Goal: Information Seeking & Learning: Learn about a topic

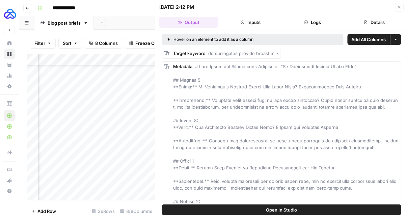
scroll to position [1450, 0]
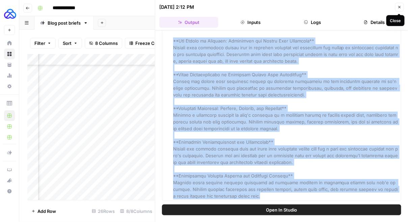
click at [399, 7] on icon "button" at bounding box center [399, 7] width 4 height 4
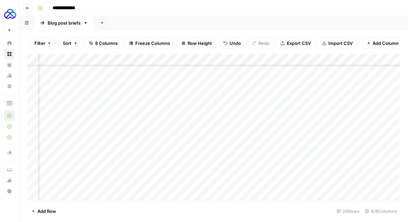
scroll to position [165, 0]
click at [118, 191] on div "Add Column" at bounding box center [213, 127] width 373 height 146
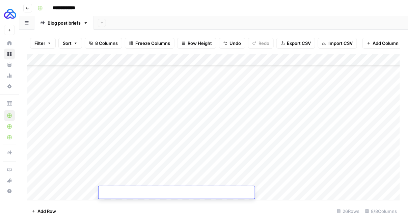
type textarea "**********"
click at [54, 180] on div "Add Column" at bounding box center [213, 127] width 373 height 146
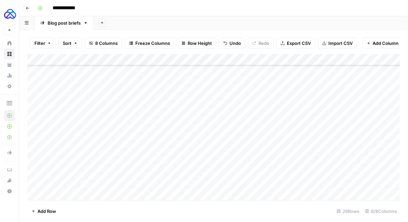
click at [54, 180] on div "Add Column" at bounding box center [213, 127] width 373 height 146
click at [52, 193] on div "Add Column" at bounding box center [213, 127] width 373 height 146
click at [51, 193] on div "Add Column" at bounding box center [213, 127] width 373 height 146
type textarea "******"
click at [284, 192] on div "Add Column" at bounding box center [213, 127] width 373 height 146
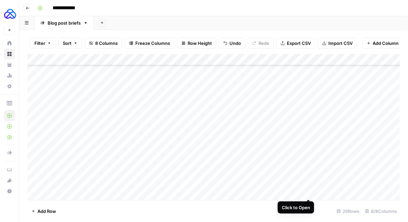
click at [309, 193] on div "Add Column" at bounding box center [213, 127] width 373 height 146
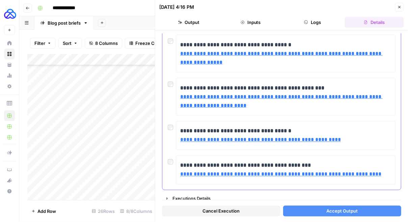
scroll to position [269, 0]
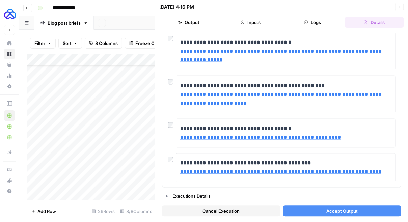
click at [301, 213] on button "Accept Output" at bounding box center [342, 211] width 118 height 11
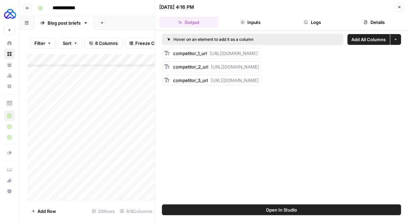
click at [396, 10] on button "Close" at bounding box center [399, 7] width 9 height 9
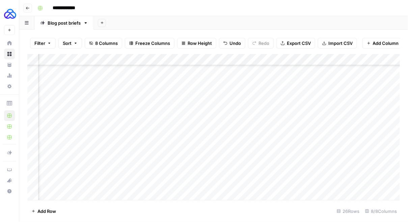
scroll to position [165, 196]
click at [332, 190] on div "Add Column" at bounding box center [213, 127] width 373 height 146
click at [287, 193] on div "Add Column" at bounding box center [213, 127] width 373 height 146
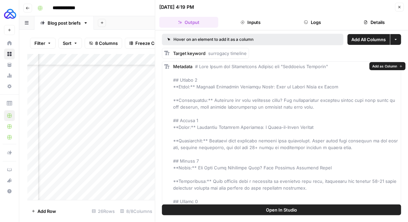
drag, startPoint x: 322, startPoint y: 127, endPoint x: 194, endPoint y: 125, distance: 127.8
click at [194, 125] on div "Metadata" at bounding box center [286, 167] width 226 height 209
copy span "Surrogacy Timeline Explained: A Month-by-Month Roadmap"
drag, startPoint x: 194, startPoint y: 86, endPoint x: 254, endPoint y: 87, distance: 60.7
click at [254, 87] on span at bounding box center [286, 168] width 226 height 208
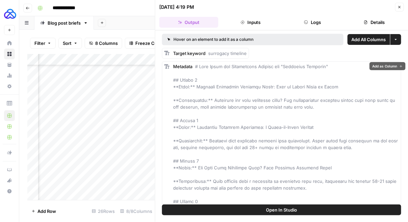
copy span "Complete Surrogacy Timeline"
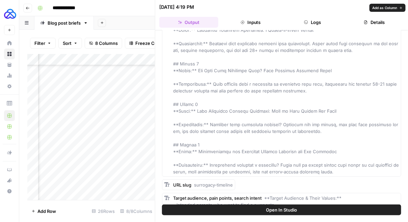
scroll to position [102, 0]
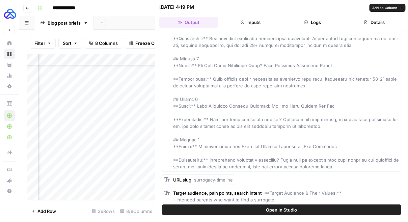
drag, startPoint x: 319, startPoint y: 124, endPoint x: 210, endPoint y: 119, distance: 109.4
click at [210, 119] on div "Metadata" at bounding box center [286, 65] width 226 height 209
copy span "Planning your surrogacy journey? Discover the key phases, how long each typical…"
drag, startPoint x: 195, startPoint y: 179, endPoint x: 238, endPoint y: 179, distance: 43.5
click at [238, 179] on body "**********" at bounding box center [204, 111] width 408 height 222
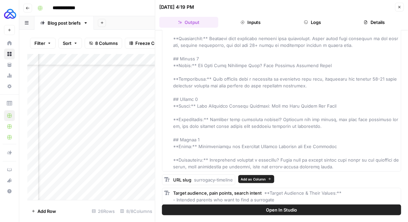
click at [216, 176] on div "URL slug surrogacy-timeline" at bounding box center [203, 179] width 60 height 7
click at [214, 177] on span "surrogacy-timeline" at bounding box center [213, 179] width 39 height 5
drag, startPoint x: 194, startPoint y: 179, endPoint x: 233, endPoint y: 179, distance: 39.1
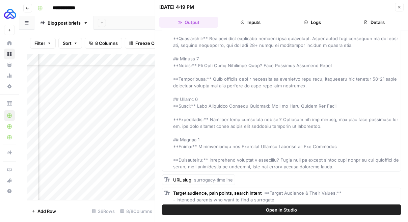
click at [234, 179] on div "URL slug surrogacy-timeline" at bounding box center [198, 179] width 73 height 11
copy span "surrogacy-timeline"
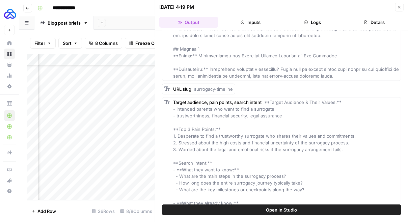
scroll to position [202, 0]
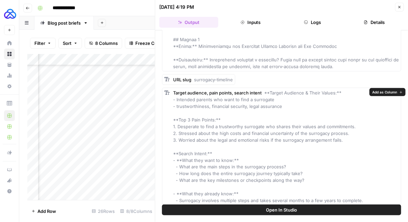
drag, startPoint x: 345, startPoint y: 139, endPoint x: 177, endPoint y: 127, distance: 168.3
click at [177, 127] on div "Target audience, pain points, search intent **Target Audience & Their Values:**…" at bounding box center [286, 160] width 226 height 142
copy span "Desperate to find a trustworthy surrogate who shares their values and commitmen…"
drag, startPoint x: 308, startPoint y: 179, endPoint x: 179, endPoint y: 164, distance: 129.0
click at [179, 164] on div "Target audience, pain points, search intent **Target Audience & Their Values:**…" at bounding box center [286, 160] width 226 height 142
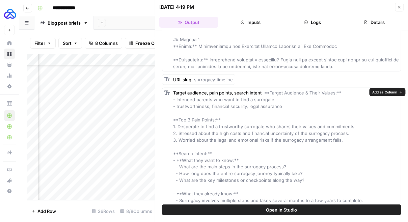
copy span "What are the main steps in the surrogacy process? - How long does the entire su…"
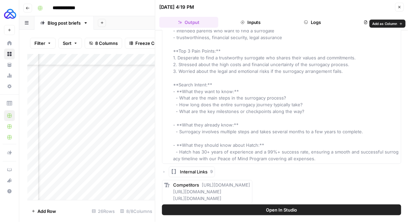
scroll to position [287, 0]
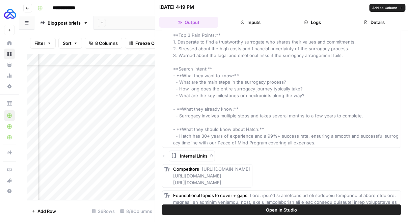
drag, startPoint x: 368, startPoint y: 116, endPoint x: 180, endPoint y: 115, distance: 187.9
click at [180, 115] on div "Target audience, pain points, search intent **Target Audience & Their Values:**…" at bounding box center [286, 76] width 226 height 142
copy span "Surrogacy involves multiple steps and takes several months to a few years to co…"
drag, startPoint x: 317, startPoint y: 140, endPoint x: 179, endPoint y: 138, distance: 137.3
click at [179, 138] on div "Target audience, pain points, search intent **Target Audience & Their Values:**…" at bounding box center [286, 76] width 226 height 142
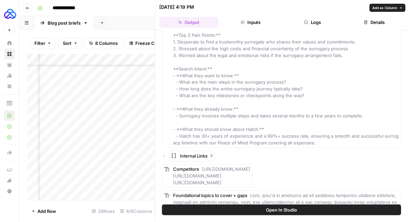
copy span "Hatch has 30+ years of experience and a 99%+ success rate, ensuring a smooth an…"
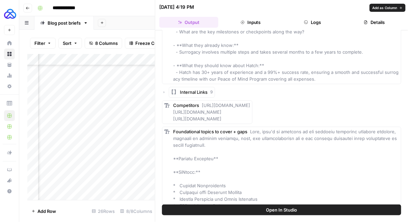
scroll to position [372, 0]
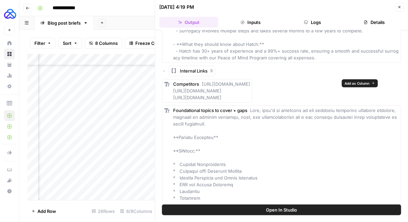
drag, startPoint x: 334, startPoint y: 97, endPoint x: 202, endPoint y: 84, distance: 132.2
click at [202, 84] on div "Competitors [URL][DOMAIN_NAME] [URL][DOMAIN_NAME] [URL][DOMAIN_NAME]" at bounding box center [211, 91] width 77 height 20
copy span "[URL][DOMAIN_NAME] [URL][DOMAIN_NAME] [URL][DOMAIN_NAME]"
click at [195, 68] on span "Internal Links" at bounding box center [194, 70] width 28 height 7
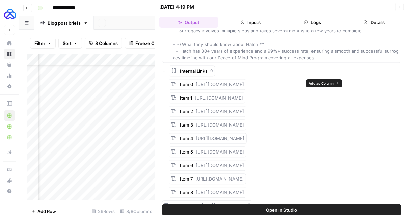
click at [232, 83] on span "[URL][DOMAIN_NAME]" at bounding box center [220, 84] width 48 height 5
click at [205, 83] on span "[URL][DOMAIN_NAME]" at bounding box center [220, 84] width 48 height 5
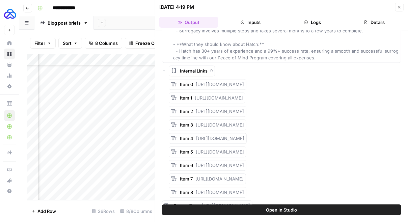
drag, startPoint x: 195, startPoint y: 83, endPoint x: 306, endPoint y: 82, distance: 110.6
click at [306, 82] on div "Item 0 [URL][DOMAIN_NAME]" at bounding box center [285, 84] width 232 height 11
copy span "[URL][DOMAIN_NAME]"
drag, startPoint x: 195, startPoint y: 96, endPoint x: 300, endPoint y: 97, distance: 105.6
click at [245, 97] on div "Item 1 [URL][DOMAIN_NAME]" at bounding box center [207, 97] width 77 height 11
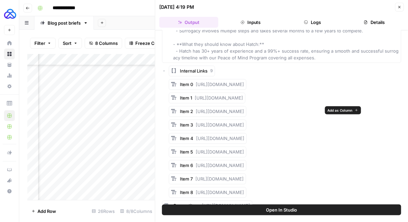
drag, startPoint x: 197, startPoint y: 111, endPoint x: 287, endPoint y: 110, distance: 90.4
click at [244, 110] on span "[URL][DOMAIN_NAME]" at bounding box center [220, 111] width 48 height 5
drag, startPoint x: 196, startPoint y: 110, endPoint x: 319, endPoint y: 111, distance: 123.4
click at [244, 111] on span "[URL][DOMAIN_NAME]" at bounding box center [220, 111] width 48 height 5
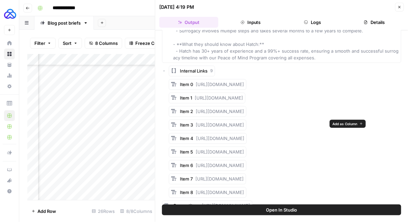
drag, startPoint x: 196, startPoint y: 124, endPoint x: 324, endPoint y: 122, distance: 127.8
click at [244, 122] on span "[URL][DOMAIN_NAME]" at bounding box center [220, 124] width 48 height 5
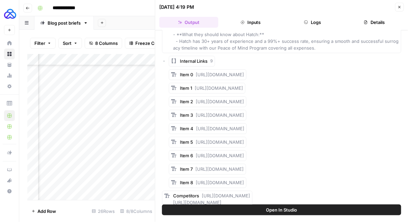
scroll to position [384, 0]
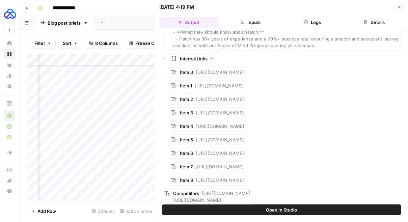
drag, startPoint x: 195, startPoint y: 152, endPoint x: 325, endPoint y: 156, distance: 130.3
click at [246, 157] on div "Item 6 [URL][DOMAIN_NAME]" at bounding box center [208, 153] width 78 height 11
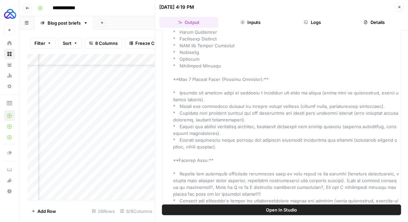
scroll to position [842, 0]
drag, startPoint x: 227, startPoint y: 147, endPoint x: 180, endPoint y: 92, distance: 71.7
click at [180, 92] on div "Foundational topics to cover + gaps" at bounding box center [286, 18] width 226 height 519
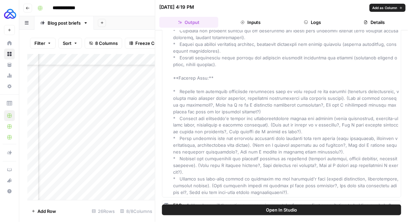
scroll to position [953, 0]
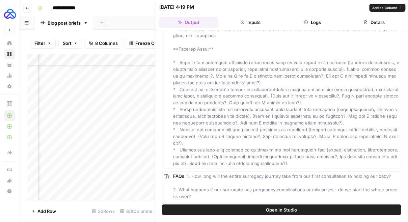
drag, startPoint x: 281, startPoint y: 162, endPoint x: 179, endPoint y: 59, distance: 145.0
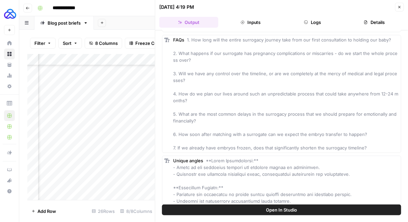
scroll to position [1087, 0]
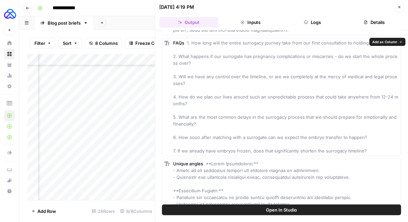
drag, startPoint x: 369, startPoint y: 148, endPoint x: 191, endPoint y: 42, distance: 206.6
click at [191, 42] on div "FAQs 1. How long will the entire surrogacy journey take from our first consulta…" at bounding box center [286, 96] width 226 height 115
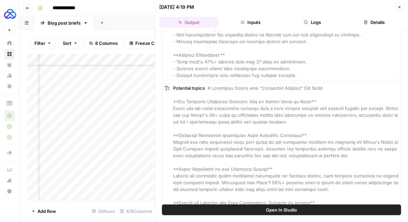
scroll to position [1389, 0]
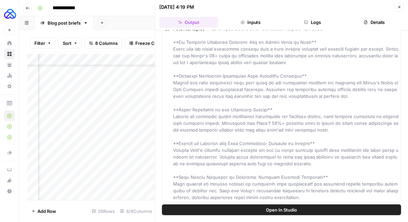
drag, startPoint x: 179, startPoint y: 101, endPoint x: 360, endPoint y: 195, distance: 204.5
click at [360, 195] on div "Potential topics" at bounding box center [286, 112] width 226 height 175
click at [398, 4] on button "Close" at bounding box center [399, 7] width 9 height 9
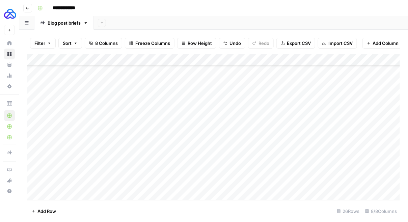
scroll to position [174, 0]
click at [65, 195] on div "Add Column" at bounding box center [213, 127] width 373 height 146
type textarea "******"
click at [156, 187] on div "Add Column" at bounding box center [213, 127] width 373 height 146
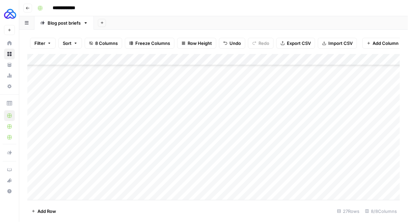
click at [156, 187] on div "Add Column" at bounding box center [213, 127] width 373 height 146
type textarea "**********"
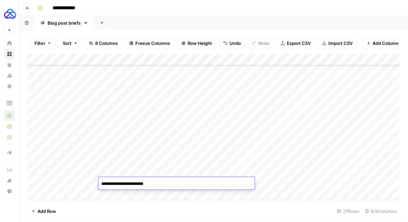
click at [180, 151] on div "Add Column" at bounding box center [213, 127] width 373 height 146
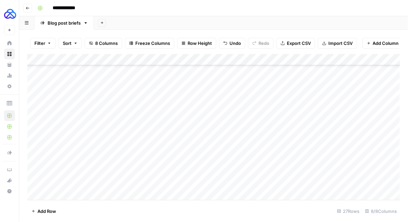
click at [284, 181] on div "Add Column" at bounding box center [213, 127] width 373 height 146
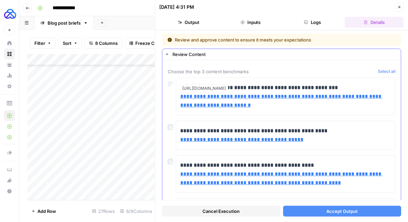
scroll to position [9, 0]
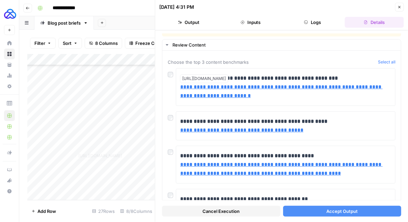
click at [316, 210] on button "Accept Output" at bounding box center [342, 211] width 118 height 11
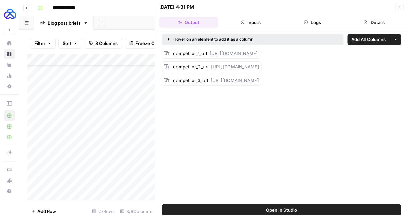
click at [401, 5] on icon "button" at bounding box center [399, 7] width 4 height 4
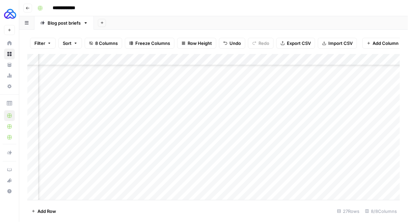
scroll to position [185, 220]
click at [305, 182] on div "Add Column" at bounding box center [213, 127] width 373 height 146
click at [325, 184] on div "Add Column" at bounding box center [213, 127] width 373 height 146
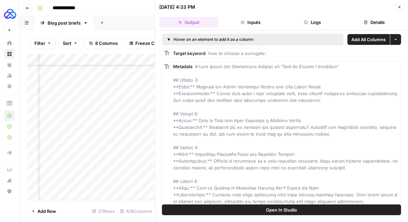
drag, startPoint x: 208, startPoint y: 53, endPoint x: 279, endPoint y: 54, distance: 70.5
click at [279, 54] on div "Target keyword how to choose a surrogate" at bounding box center [281, 53] width 239 height 11
drag, startPoint x: 282, startPoint y: 188, endPoint x: 196, endPoint y: 188, distance: 86.0
click at [196, 188] on span at bounding box center [286, 151] width 227 height 174
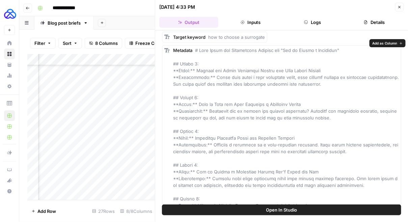
scroll to position [15, 0]
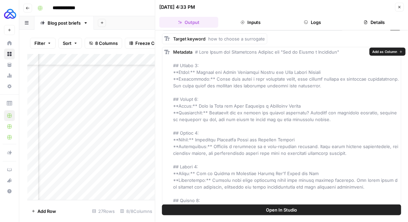
drag, startPoint x: 266, startPoint y: 72, endPoint x: 195, endPoint y: 73, distance: 71.2
click at [195, 73] on span at bounding box center [286, 136] width 227 height 174
drag, startPoint x: 320, startPoint y: 82, endPoint x: 209, endPoint y: 79, distance: 111.3
click at [209, 79] on div "Metadata" at bounding box center [286, 136] width 226 height 175
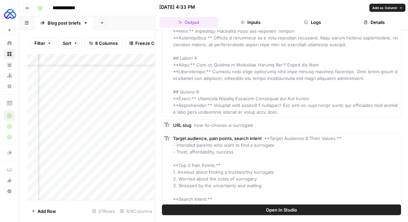
scroll to position [126, 0]
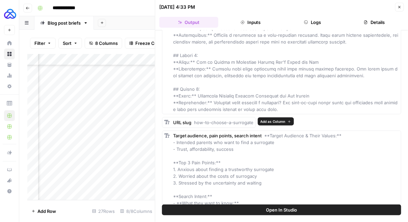
drag, startPoint x: 252, startPoint y: 122, endPoint x: 194, endPoint y: 122, distance: 58.0
click at [194, 122] on span "how-to-choose-a-surrogate" at bounding box center [223, 122] width 59 height 5
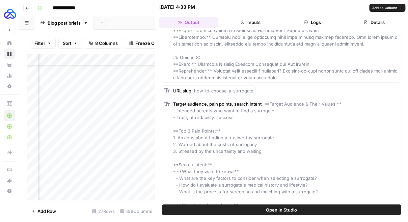
scroll to position [174, 0]
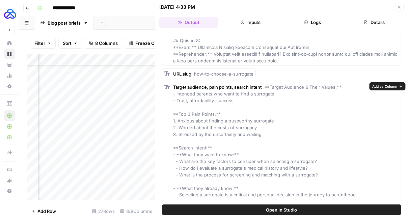
drag, startPoint x: 261, startPoint y: 134, endPoint x: 177, endPoint y: 123, distance: 85.0
click at [177, 123] on div "Target audience, pain points, search intent **Target Audience & Their Values:**…" at bounding box center [286, 155] width 226 height 142
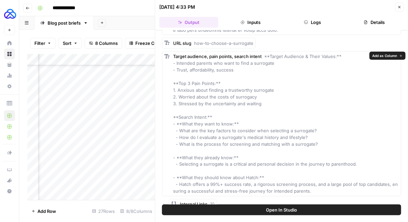
drag, startPoint x: 326, startPoint y: 142, endPoint x: 178, endPoint y: 131, distance: 147.8
click at [178, 131] on div "Target audience, pain points, search intent **Target Audience & Their Values:**…" at bounding box center [286, 124] width 226 height 142
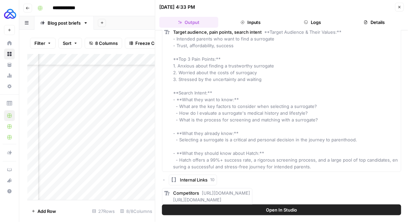
scroll to position [230, 0]
drag, startPoint x: 365, startPoint y: 139, endPoint x: 179, endPoint y: 138, distance: 185.5
click at [179, 138] on div "Target audience, pain points, search intent **Target Audience & Their Values:**…" at bounding box center [286, 99] width 226 height 142
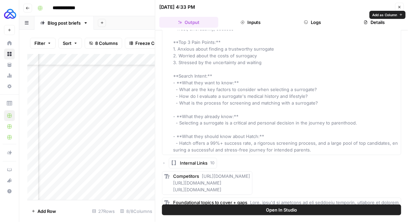
drag, startPoint x: 311, startPoint y: 151, endPoint x: 179, endPoint y: 144, distance: 131.4
click at [179, 144] on div "Target audience, pain points, search intent **Target Audience & Their Values:**…" at bounding box center [286, 83] width 226 height 142
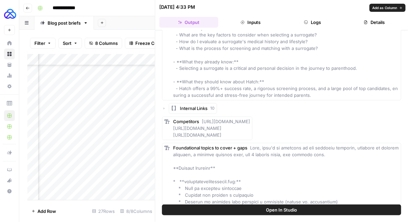
scroll to position [347, 0]
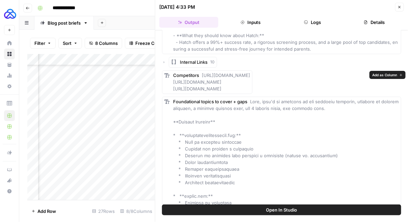
drag, startPoint x: 357, startPoint y: 104, endPoint x: 202, endPoint y: 75, distance: 157.2
click at [202, 75] on div "Competitors [URL][DOMAIN_NAME] [URL][DOMAIN_NAME] [URL][DOMAIN_NAME]" at bounding box center [211, 82] width 77 height 20
click at [199, 60] on span "Internal Links" at bounding box center [194, 62] width 28 height 7
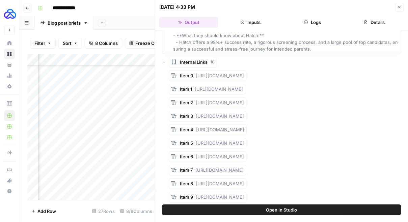
drag, startPoint x: 195, startPoint y: 88, endPoint x: 313, endPoint y: 89, distance: 117.4
click at [313, 89] on div "Item 1 [URL][DOMAIN_NAME]" at bounding box center [285, 89] width 232 height 11
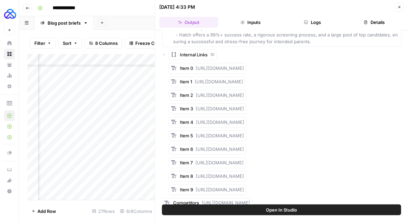
scroll to position [354, 0]
drag, startPoint x: 196, startPoint y: 94, endPoint x: 298, endPoint y: 101, distance: 103.1
click at [298, 101] on div "Item 0 [URL][DOMAIN_NAME] Item 1 [URL][DOMAIN_NAME] Item 2 [URL][DOMAIN_NAME] I…" at bounding box center [285, 130] width 232 height 132
drag, startPoint x: 196, startPoint y: 123, endPoint x: 315, endPoint y: 125, distance: 119.7
click at [244, 125] on div "Item 4 [URL][DOMAIN_NAME]" at bounding box center [212, 123] width 64 height 7
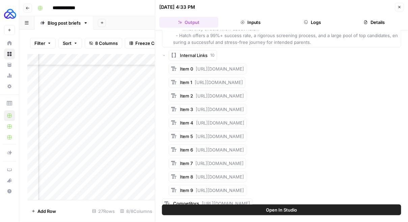
drag, startPoint x: 196, startPoint y: 67, endPoint x: 345, endPoint y: 68, distance: 149.1
click at [345, 68] on div "Item 0 [URL][DOMAIN_NAME]" at bounding box center [285, 69] width 232 height 11
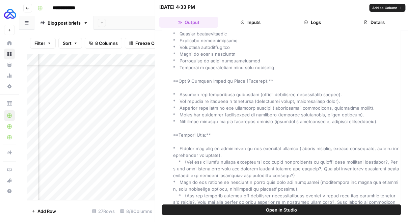
scroll to position [854, 0]
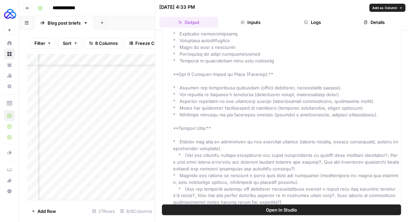
drag, startPoint x: 374, startPoint y: 127, endPoint x: 180, endPoint y: 102, distance: 195.6
click at [180, 102] on div "Foundational topics to cover + gaps" at bounding box center [286, 17] width 226 height 580
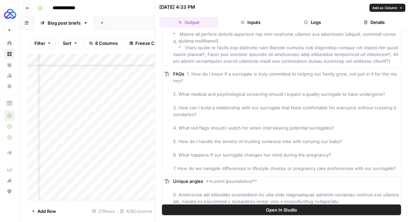
scroll to position [1049, 0]
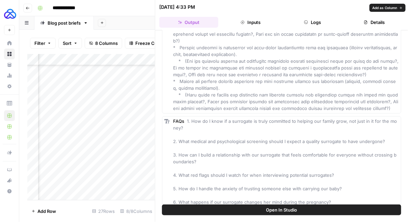
drag, startPoint x: 180, startPoint y: 46, endPoint x: 393, endPoint y: 122, distance: 226.6
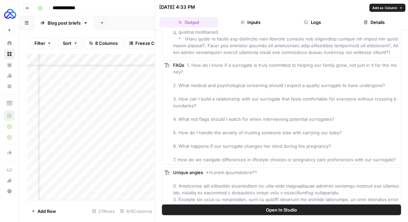
scroll to position [1115, 0]
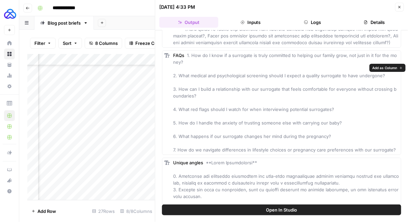
drag, startPoint x: 191, startPoint y: 66, endPoint x: 399, endPoint y: 160, distance: 227.6
click at [399, 155] on div "FAQs 1. How do I know if a surrogate is truly committed to helping our family g…" at bounding box center [281, 102] width 239 height 105
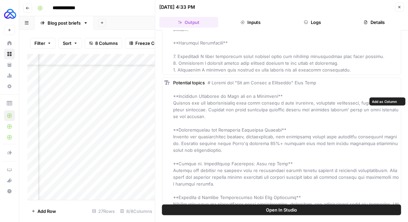
scroll to position [1484, 0]
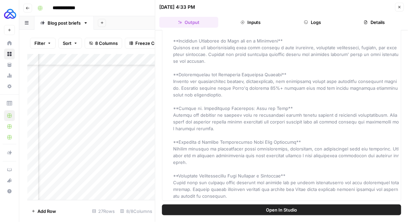
drag, startPoint x: 170, startPoint y: 114, endPoint x: 270, endPoint y: 214, distance: 141.7
click at [270, 214] on div "Hover on an element to add it as a column Add All Columns More options Target k…" at bounding box center [281, 126] width 253 height 192
click at [402, 2] on header "[DATE] 4:33 PM Close Output Inputs Logs Details" at bounding box center [281, 15] width 253 height 30
click at [401, 5] on icon "button" at bounding box center [399, 7] width 4 height 4
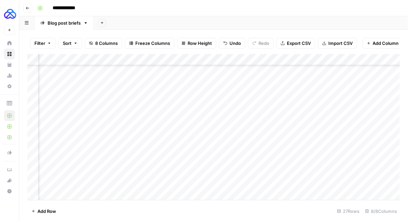
scroll to position [185, 0]
click at [117, 194] on div "Add Column" at bounding box center [213, 127] width 373 height 146
type textarea "**********"
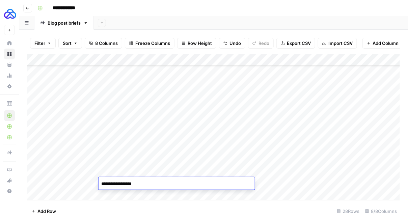
click at [53, 170] on div "Add Column" at bounding box center [213, 127] width 373 height 146
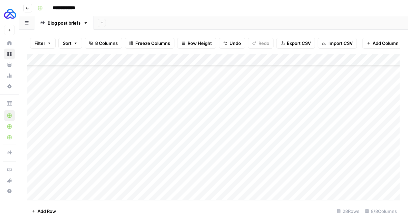
click at [53, 170] on div "Add Column" at bounding box center [213, 127] width 373 height 146
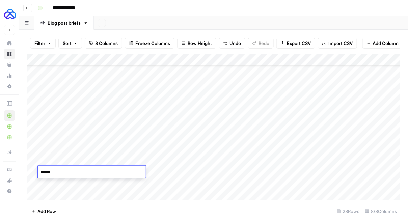
click at [53, 170] on textarea "******" at bounding box center [92, 172] width 108 height 9
click at [52, 183] on div "Add Column" at bounding box center [213, 127] width 373 height 146
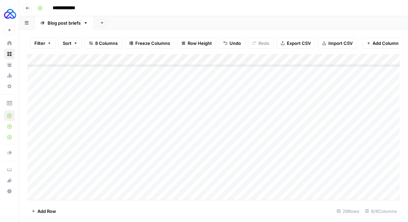
click at [52, 183] on div "Add Column" at bounding box center [213, 127] width 373 height 146
click at [212, 189] on div "Add Column" at bounding box center [213, 127] width 373 height 146
click at [285, 184] on div "Add Column" at bounding box center [213, 127] width 373 height 146
click at [284, 172] on div "Add Column" at bounding box center [213, 127] width 373 height 146
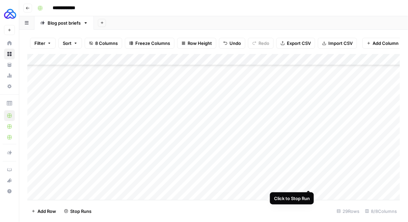
click at [307, 182] on div "Add Column" at bounding box center [213, 127] width 373 height 146
click at [307, 170] on div "Add Column" at bounding box center [213, 127] width 373 height 146
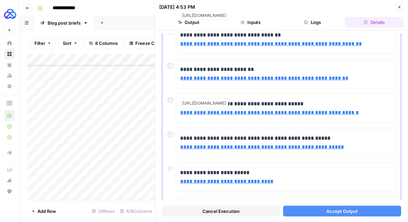
scroll to position [95, 0]
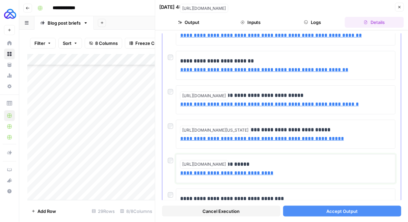
click at [219, 170] on link "**********" at bounding box center [226, 172] width 93 height 5
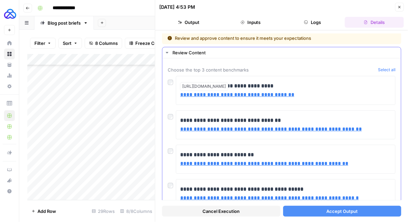
scroll to position [0, 0]
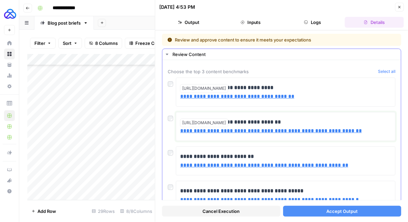
click at [194, 132] on link "**********" at bounding box center [270, 130] width 181 height 5
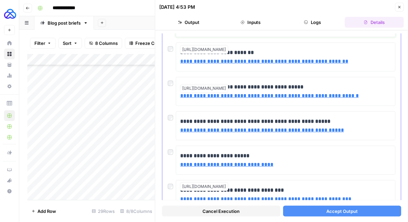
scroll to position [217, 0]
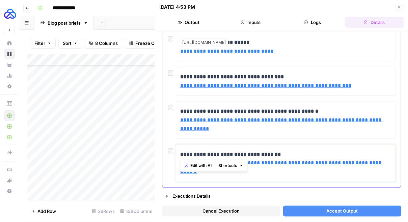
drag, startPoint x: 282, startPoint y: 153, endPoint x: 181, endPoint y: 150, distance: 101.2
click at [181, 150] on p "**********" at bounding box center [285, 163] width 211 height 26
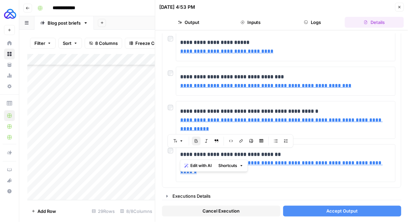
click at [237, 214] on button "Cancel Execution" at bounding box center [221, 211] width 118 height 11
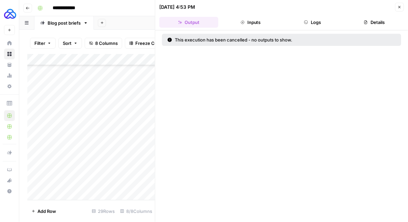
click at [116, 173] on div "Add Column" at bounding box center [91, 127] width 128 height 146
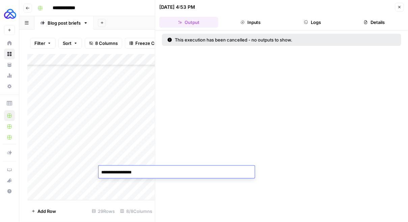
type textarea "**********"
click at [395, 5] on button "Close" at bounding box center [399, 7] width 9 height 9
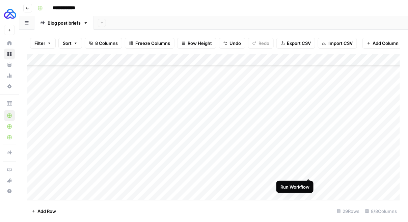
click at [310, 172] on div "Add Column" at bounding box center [213, 127] width 373 height 146
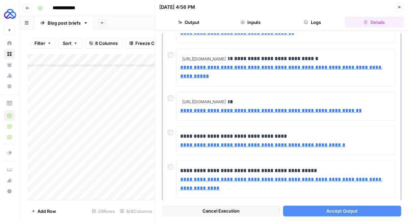
scroll to position [170, 0]
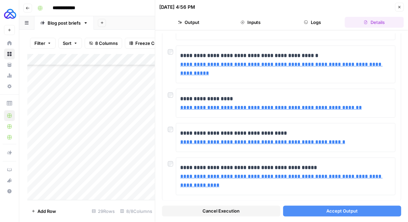
click at [400, 5] on button "Close" at bounding box center [399, 7] width 9 height 9
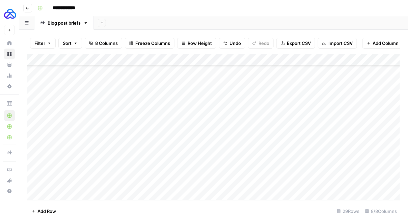
click at [279, 169] on div "Add Column" at bounding box center [213, 127] width 373 height 146
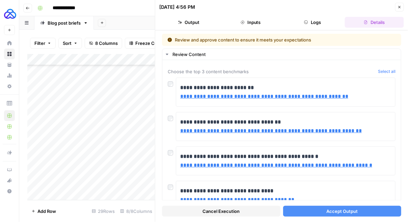
click at [237, 214] on span "Cancel Execution" at bounding box center [220, 211] width 37 height 7
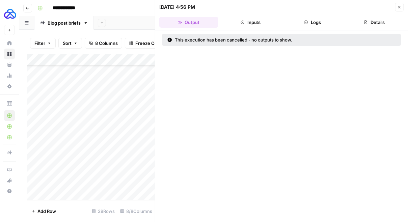
click at [398, 6] on icon "button" at bounding box center [399, 7] width 2 height 2
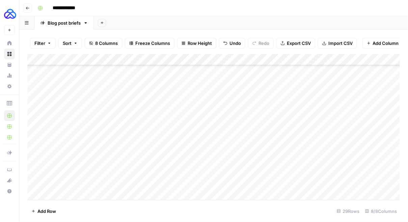
click at [140, 172] on div "Add Column" at bounding box center [213, 127] width 373 height 146
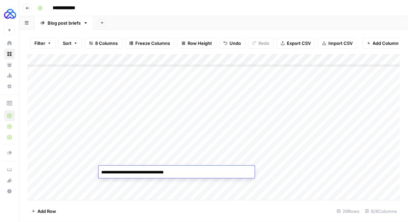
click at [146, 171] on textarea "**********" at bounding box center [176, 172] width 156 height 9
type textarea "**********"
click at [156, 187] on div "Add Column" at bounding box center [213, 127] width 373 height 146
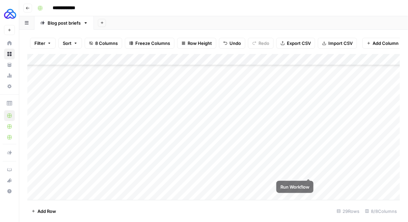
click at [308, 172] on div "Add Column" at bounding box center [213, 127] width 373 height 146
click at [306, 172] on div "Add Column" at bounding box center [213, 127] width 373 height 146
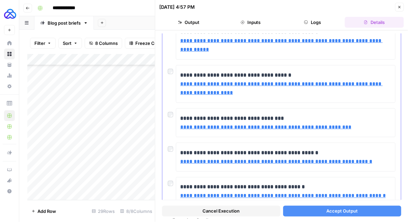
scroll to position [226, 0]
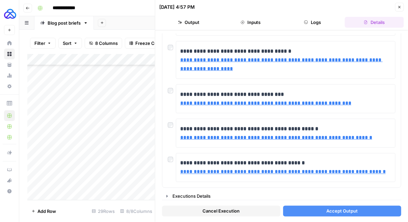
click at [233, 211] on span "Cancel Execution" at bounding box center [220, 211] width 37 height 7
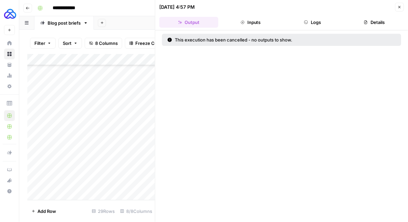
click at [397, 9] on icon "button" at bounding box center [399, 7] width 4 height 4
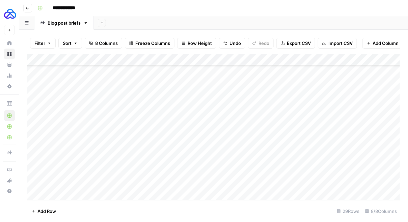
click at [118, 174] on div "Add Column" at bounding box center [213, 127] width 373 height 146
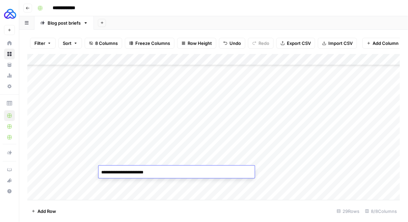
drag, startPoint x: 103, startPoint y: 171, endPoint x: 99, endPoint y: 171, distance: 3.7
click at [99, 171] on textarea "**********" at bounding box center [176, 172] width 156 height 9
type textarea "**********"
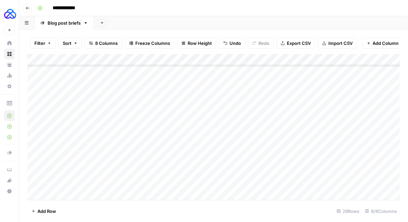
click at [169, 189] on div "Add Column" at bounding box center [213, 127] width 373 height 146
click at [121, 162] on div "Add Column" at bounding box center [213, 127] width 373 height 146
click at [126, 161] on textarea "**********" at bounding box center [176, 160] width 156 height 9
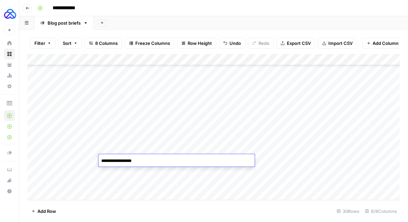
click at [103, 160] on textarea "**********" at bounding box center [176, 160] width 156 height 9
type textarea "**********"
click at [142, 191] on div "Add Column" at bounding box center [213, 127] width 373 height 146
click at [308, 148] on div "Add Column" at bounding box center [213, 127] width 373 height 146
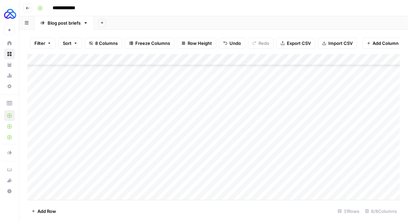
click at [308, 148] on div "Add Column" at bounding box center [213, 127] width 373 height 146
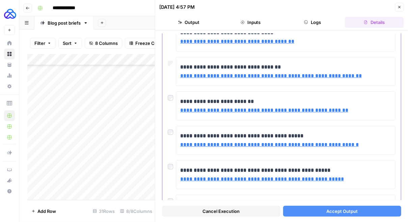
scroll to position [63, 0]
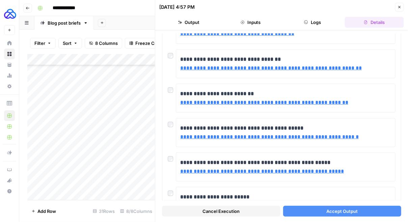
click at [315, 210] on button "Accept Output" at bounding box center [342, 211] width 118 height 11
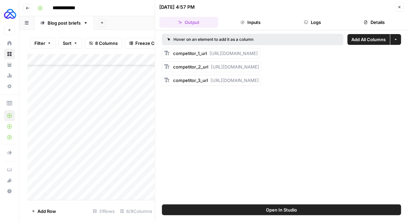
click at [401, 7] on icon "button" at bounding box center [399, 7] width 4 height 4
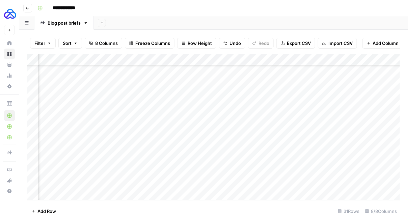
scroll to position [231, 226]
click at [301, 147] on div "Add Column" at bounding box center [213, 127] width 373 height 146
click at [285, 147] on div "Add Column" at bounding box center [213, 127] width 373 height 146
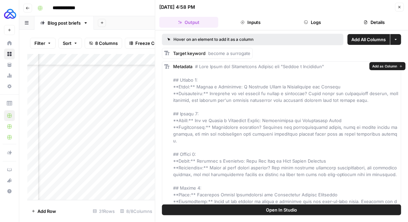
drag, startPoint x: 355, startPoint y: 120, endPoint x: 194, endPoint y: 121, distance: 160.9
click at [194, 121] on div "Metadata" at bounding box center [286, 154] width 226 height 182
drag, startPoint x: 388, startPoint y: 134, endPoint x: 210, endPoint y: 128, distance: 177.5
click at [210, 128] on div "Metadata" at bounding box center [286, 154] width 226 height 182
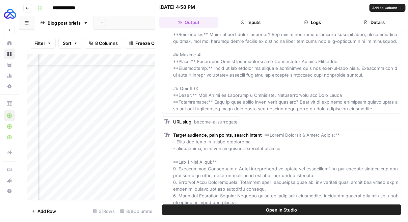
scroll to position [135, 0]
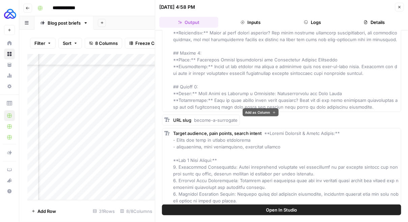
drag, startPoint x: 195, startPoint y: 112, endPoint x: 259, endPoint y: 113, distance: 63.7
click at [259, 113] on body "**********" at bounding box center [204, 111] width 408 height 222
click at [220, 117] on div "URL slug become-a-surrogate" at bounding box center [205, 120] width 64 height 7
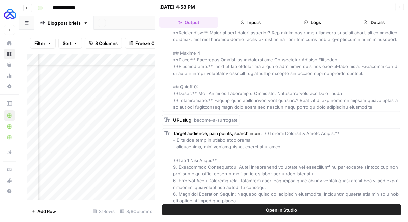
click at [201, 117] on span "become-a-surrogate" at bounding box center [216, 119] width 44 height 5
drag, startPoint x: 194, startPoint y: 112, endPoint x: 241, endPoint y: 113, distance: 47.9
click at [241, 115] on div "URL slug become-a-surrogate" at bounding box center [281, 120] width 239 height 11
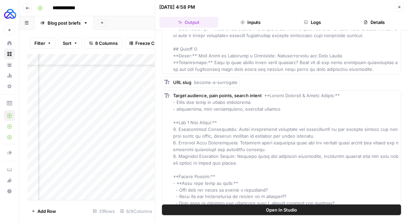
scroll to position [175, 0]
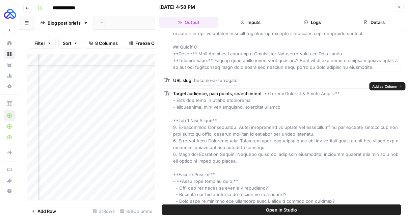
drag, startPoint x: 239, startPoint y: 153, endPoint x: 178, endPoint y: 120, distance: 69.4
click at [178, 120] on div "Target audience, pain points, search intent" at bounding box center [286, 171] width 226 height 162
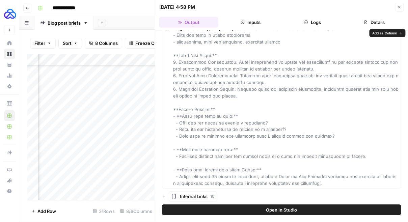
scroll to position [241, 0]
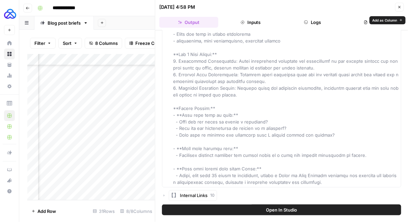
drag, startPoint x: 329, startPoint y: 127, endPoint x: 182, endPoint y: 108, distance: 148.0
click at [182, 108] on div "Target audience, pain points, search intent" at bounding box center [286, 105] width 226 height 162
click at [246, 124] on div "Target audience, pain points, search intent" at bounding box center [286, 105] width 226 height 162
drag, startPoint x: 329, startPoint y: 128, endPoint x: 181, endPoint y: 113, distance: 148.5
click at [181, 113] on div "Target audience, pain points, search intent" at bounding box center [286, 105] width 226 height 162
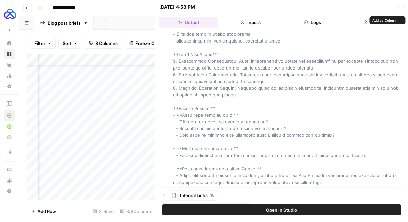
drag, startPoint x: 181, startPoint y: 113, endPoint x: 320, endPoint y: 124, distance: 139.3
click at [320, 124] on div "Target audience, pain points, search intent" at bounding box center [286, 105] width 226 height 162
drag, startPoint x: 325, startPoint y: 126, endPoint x: 179, endPoint y: 116, distance: 145.7
click at [179, 116] on div "Target audience, pain points, search intent" at bounding box center [286, 105] width 226 height 162
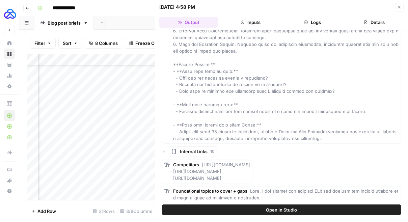
scroll to position [285, 0]
drag, startPoint x: 336, startPoint y: 105, endPoint x: 178, endPoint y: 106, distance: 157.2
click at [178, 106] on div "Target audience, pain points, search intent" at bounding box center [286, 60] width 226 height 162
drag, startPoint x: 329, startPoint y: 126, endPoint x: 179, endPoint y: 126, distance: 149.4
click at [179, 126] on span at bounding box center [286, 60] width 227 height 161
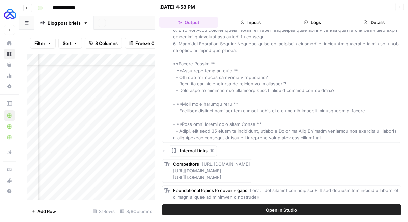
click at [179, 126] on span at bounding box center [286, 60] width 227 height 161
drag, startPoint x: 179, startPoint y: 126, endPoint x: 331, endPoint y: 133, distance: 151.6
click at [331, 133] on div "Target audience, pain points, search intent" at bounding box center [286, 60] width 226 height 162
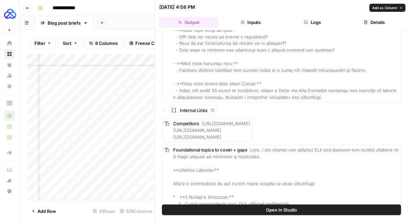
scroll to position [344, 0]
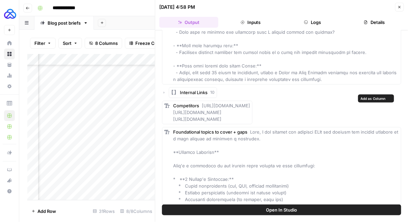
drag, startPoint x: 353, startPoint y: 111, endPoint x: 201, endPoint y: 96, distance: 153.1
click at [201, 101] on div "Competitors [URL][DOMAIN_NAME] [URL][DOMAIN_NAME] [URL][DOMAIN_NAME]" at bounding box center [207, 113] width 90 height 24
click at [187, 89] on span "Internal Links" at bounding box center [194, 92] width 28 height 7
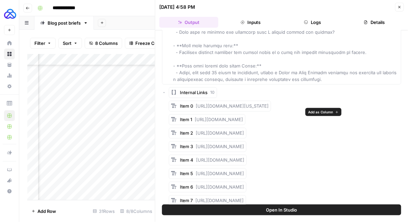
drag, startPoint x: 194, startPoint y: 112, endPoint x: 299, endPoint y: 115, distance: 105.3
click at [243, 116] on div "Item 1 [URL][DOMAIN_NAME]" at bounding box center [211, 119] width 63 height 7
drag, startPoint x: 196, startPoint y: 140, endPoint x: 292, endPoint y: 142, distance: 96.5
click at [244, 143] on div "Item 3 [URL][DOMAIN_NAME]" at bounding box center [212, 146] width 64 height 7
drag, startPoint x: 196, startPoint y: 153, endPoint x: 284, endPoint y: 153, distance: 88.4
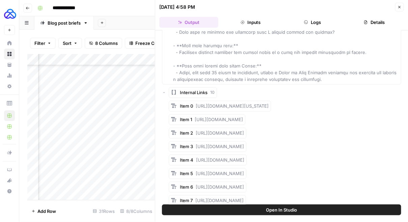
click at [244, 157] on span "[URL][DOMAIN_NAME]" at bounding box center [220, 159] width 48 height 5
drag, startPoint x: 287, startPoint y: 153, endPoint x: 195, endPoint y: 150, distance: 92.1
click at [195, 155] on div "Item 4 [URL][DOMAIN_NAME]" at bounding box center [208, 160] width 78 height 11
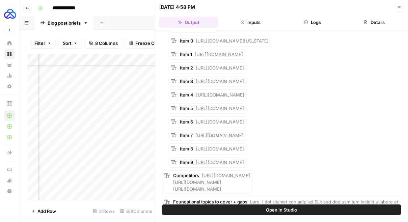
scroll to position [409, 0]
drag, startPoint x: 195, startPoint y: 127, endPoint x: 321, endPoint y: 127, distance: 126.1
click at [246, 130] on div "Item 7 [URL][DOMAIN_NAME]" at bounding box center [207, 135] width 77 height 11
drag, startPoint x: 196, startPoint y: 114, endPoint x: 317, endPoint y: 118, distance: 121.5
click at [246, 118] on div "Item 6 [URL][DOMAIN_NAME]" at bounding box center [208, 121] width 78 height 11
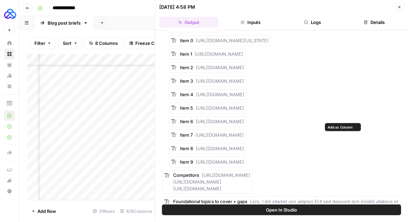
drag, startPoint x: 195, startPoint y: 126, endPoint x: 319, endPoint y: 128, distance: 124.5
click at [243, 132] on span "[URL][DOMAIN_NAME]" at bounding box center [219, 134] width 48 height 5
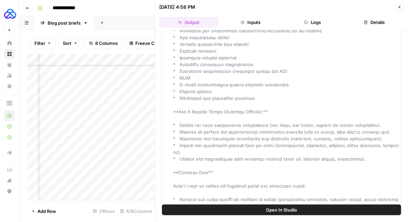
scroll to position [848, 0]
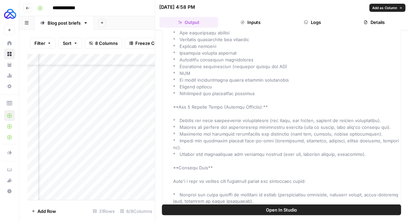
drag, startPoint x: 373, startPoint y: 143, endPoint x: 179, endPoint y: 113, distance: 195.6
click at [179, 113] on div "Foundational topics to cover + gaps" at bounding box center [286, 30] width 226 height 540
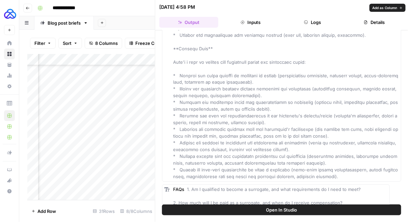
scroll to position [967, 0]
drag, startPoint x: 332, startPoint y: 168, endPoint x: 180, endPoint y: 67, distance: 181.8
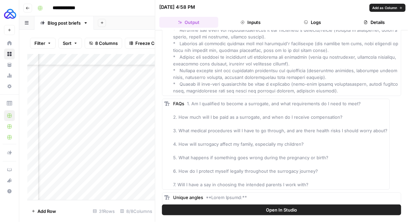
scroll to position [1063, 0]
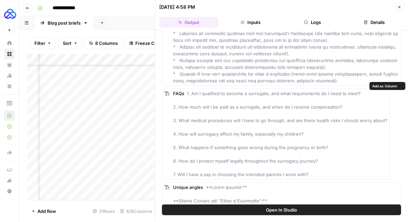
drag, startPoint x: 311, startPoint y: 166, endPoint x: 192, endPoint y: 84, distance: 144.9
click at [192, 90] on div "FAQs 1. Am I qualified to become a surrogate, and what requirements do I need t…" at bounding box center [280, 134] width 214 height 88
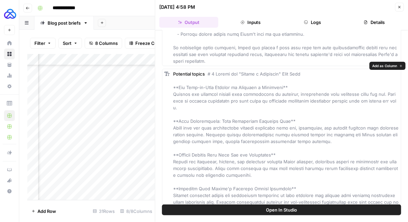
scroll to position [1524, 0]
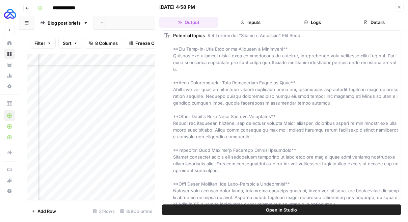
drag, startPoint x: 177, startPoint y: 83, endPoint x: 292, endPoint y: 206, distance: 168.5
click at [292, 206] on div "Hover on an element to add it as a column Add All Columns More options Target k…" at bounding box center [281, 126] width 253 height 192
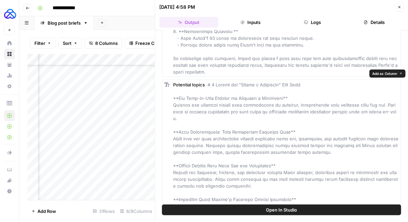
scroll to position [1418, 0]
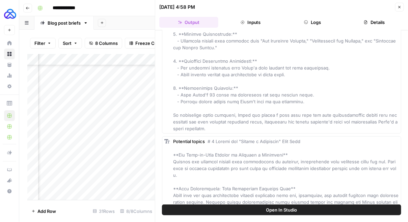
click at [400, 8] on icon "button" at bounding box center [399, 7] width 4 height 4
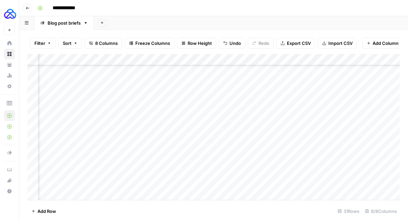
scroll to position [231, 0]
click at [123, 159] on div "Add Column" at bounding box center [213, 127] width 373 height 146
type textarea "**********"
click at [49, 145] on div "Add Column" at bounding box center [213, 127] width 373 height 146
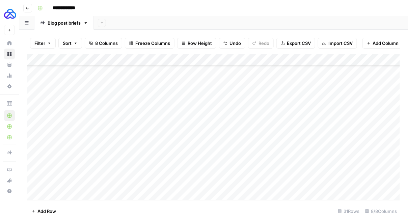
click at [49, 145] on div "Add Column" at bounding box center [213, 127] width 373 height 146
click at [49, 145] on textarea "******" at bounding box center [92, 149] width 108 height 9
click at [54, 157] on div "Add Column" at bounding box center [213, 127] width 373 height 146
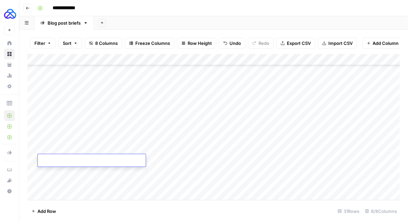
type textarea "******"
click at [165, 159] on div "Add Column" at bounding box center [213, 127] width 373 height 146
click at [165, 159] on textarea "**********" at bounding box center [176, 160] width 156 height 9
click at [310, 159] on div "Add Column" at bounding box center [213, 127] width 373 height 146
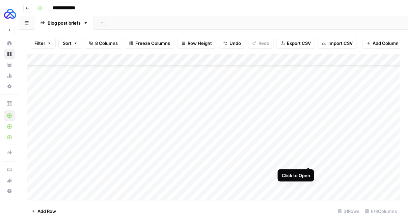
click at [309, 161] on div "Add Column" at bounding box center [213, 127] width 373 height 146
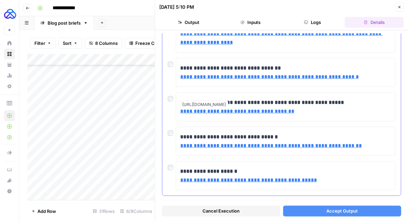
scroll to position [174, 0]
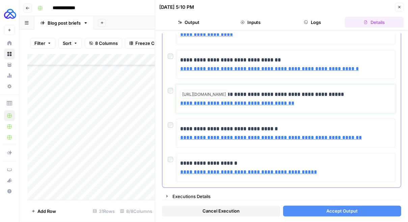
click at [216, 102] on link "**********" at bounding box center [237, 103] width 114 height 5
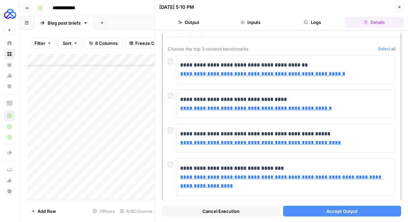
scroll to position [0, 0]
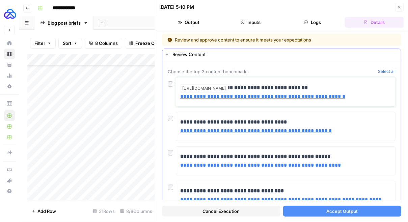
click at [193, 97] on link "**********" at bounding box center [262, 96] width 165 height 5
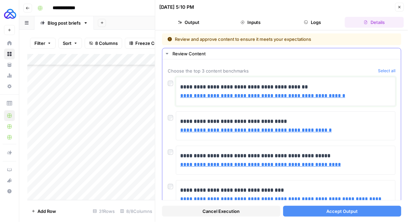
click at [210, 95] on link "**********" at bounding box center [262, 95] width 165 height 5
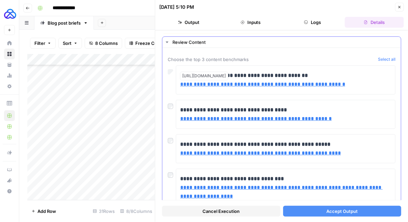
scroll to position [12, 0]
click at [314, 213] on button "Accept Output" at bounding box center [342, 211] width 118 height 11
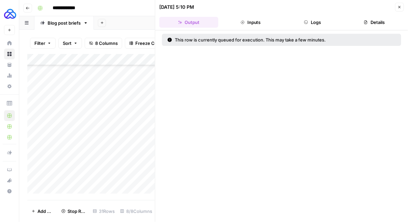
click at [398, 7] on icon "button" at bounding box center [399, 7] width 4 height 4
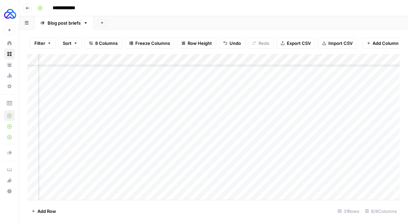
scroll to position [231, 152]
click at [376, 160] on div "Add Column" at bounding box center [213, 127] width 373 height 146
click at [286, 159] on div "Add Column" at bounding box center [213, 127] width 373 height 146
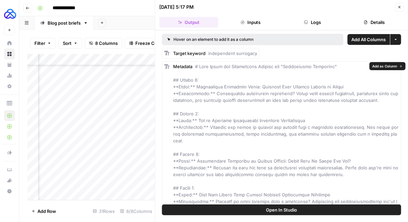
drag, startPoint x: 350, startPoint y: 153, endPoint x: 195, endPoint y: 156, distance: 154.5
click at [195, 156] on div "Metadata" at bounding box center [286, 154] width 226 height 182
drag, startPoint x: 348, startPoint y: 166, endPoint x: 210, endPoint y: 161, distance: 138.7
click at [210, 161] on div "Metadata" at bounding box center [286, 154] width 226 height 182
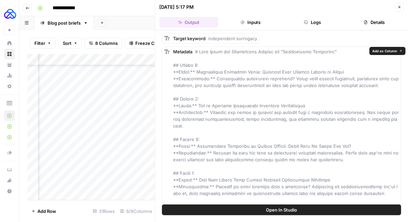
scroll to position [16, 0]
drag, startPoint x: 283, startPoint y: 139, endPoint x: 194, endPoint y: 139, distance: 89.7
click at [194, 139] on span at bounding box center [286, 138] width 227 height 181
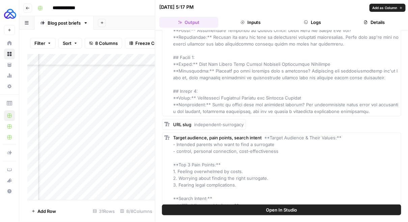
scroll to position [131, 0]
drag, startPoint x: 193, startPoint y: 118, endPoint x: 253, endPoint y: 118, distance: 59.7
click at [253, 119] on div "URL slug independent-surrogacy" at bounding box center [281, 124] width 239 height 11
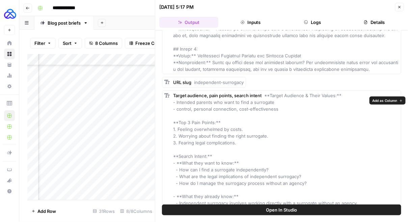
scroll to position [174, 0]
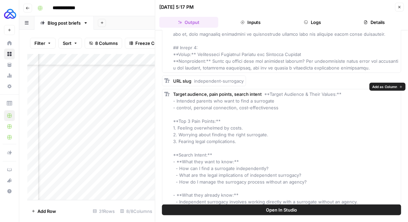
drag, startPoint x: 243, startPoint y: 132, endPoint x: 177, endPoint y: 122, distance: 66.7
click at [177, 122] on div "Target audience, pain points, search intent **Target Audience & Their Values:**…" at bounding box center [286, 162] width 226 height 142
drag, startPoint x: 310, startPoint y: 174, endPoint x: 179, endPoint y: 161, distance: 131.5
click at [179, 161] on div "Target audience, pain points, search intent **Target Audience & Their Values:**…" at bounding box center [286, 162] width 226 height 142
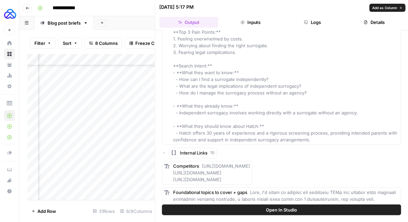
scroll to position [279, 0]
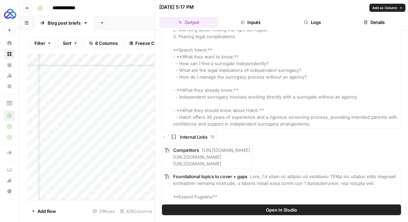
drag, startPoint x: 357, startPoint y: 90, endPoint x: 178, endPoint y: 90, distance: 178.7
click at [178, 90] on div "Target audience, pain points, search intent **Target Audience & Their Values:**…" at bounding box center [286, 57] width 226 height 142
drag, startPoint x: 311, startPoint y: 117, endPoint x: 179, endPoint y: 113, distance: 131.6
click at [179, 113] on div "Target audience, pain points, search intent **Target Audience & Their Values:**…" at bounding box center [286, 57] width 226 height 142
drag, startPoint x: 379, startPoint y: 157, endPoint x: 202, endPoint y: 141, distance: 178.1
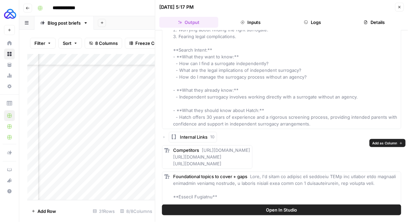
click at [202, 148] on span "[URL][DOMAIN_NAME] [URL][DOMAIN_NAME] [URL][DOMAIN_NAME]" at bounding box center [211, 157] width 77 height 19
click at [198, 134] on span "Internal Links" at bounding box center [194, 137] width 28 height 7
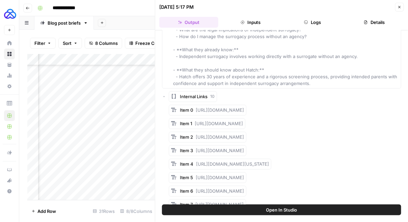
scroll to position [320, 0]
drag, startPoint x: 194, startPoint y: 116, endPoint x: 390, endPoint y: 115, distance: 195.6
click at [390, 118] on div "Item 1 [URL][DOMAIN_NAME]" at bounding box center [285, 123] width 232 height 11
drag, startPoint x: 195, startPoint y: 142, endPoint x: 320, endPoint y: 143, distance: 124.5
click at [320, 145] on div "Item 3 [URL][DOMAIN_NAME]" at bounding box center [285, 150] width 232 height 11
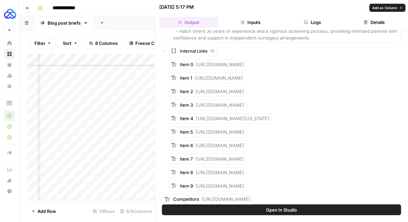
scroll to position [367, 0]
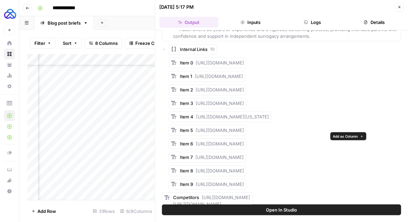
drag, startPoint x: 196, startPoint y: 137, endPoint x: 330, endPoint y: 140, distance: 134.6
click at [331, 140] on div "Item 6 [URL][DOMAIN_NAME]" at bounding box center [285, 144] width 232 height 11
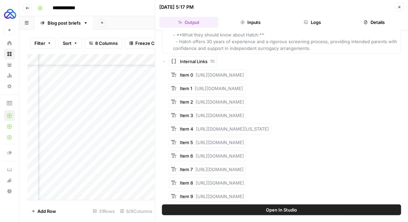
scroll to position [351, 0]
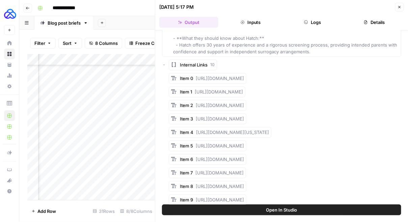
drag, startPoint x: 195, startPoint y: 71, endPoint x: 290, endPoint y: 72, distance: 95.1
click at [244, 75] on div "Item 0 [URL][DOMAIN_NAME]" at bounding box center [212, 78] width 64 height 7
drag, startPoint x: 194, startPoint y: 137, endPoint x: 300, endPoint y: 136, distance: 105.9
click at [246, 141] on div "Item 5 [URL][DOMAIN_NAME]" at bounding box center [208, 146] width 78 height 11
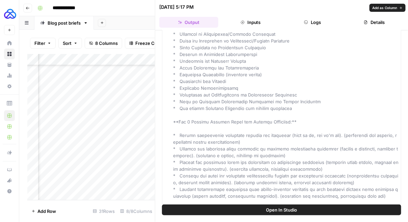
scroll to position [817, 0]
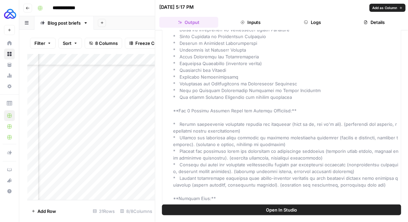
drag, startPoint x: 279, startPoint y: 178, endPoint x: 179, endPoint y: 119, distance: 115.0
click at [179, 119] on div "Foundational topics to cover + gaps" at bounding box center [286, 36] width 226 height 533
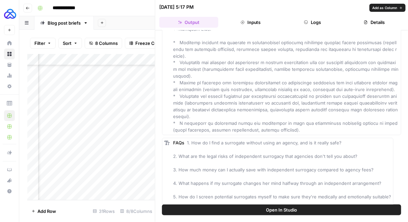
scroll to position [981, 0]
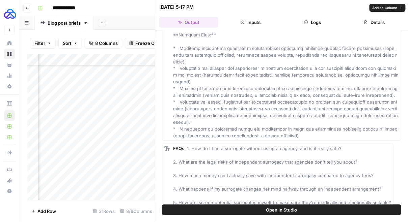
drag, startPoint x: 274, startPoint y: 118, endPoint x: 176, endPoint y: 42, distance: 123.8
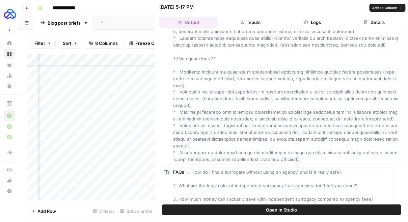
drag, startPoint x: 179, startPoint y: 62, endPoint x: 325, endPoint y: 140, distance: 165.8
drag, startPoint x: 325, startPoint y: 140, endPoint x: 323, endPoint y: 145, distance: 5.1
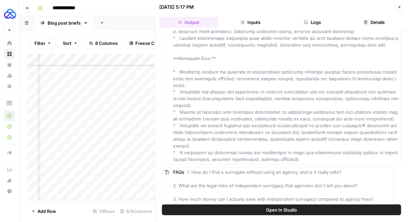
drag, startPoint x: 304, startPoint y: 144, endPoint x: 179, endPoint y: 64, distance: 148.4
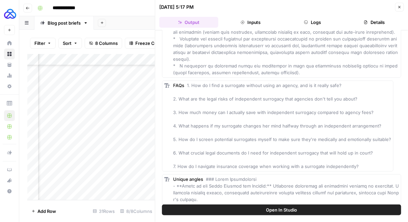
scroll to position [1044, 0]
drag, startPoint x: 360, startPoint y: 150, endPoint x: 192, endPoint y: 72, distance: 185.4
click at [192, 82] on div "FAQs 1. How do I find a surrogate without using an agency, and is it really saf…" at bounding box center [282, 126] width 218 height 88
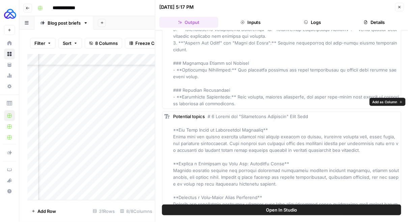
scroll to position [1450, 0]
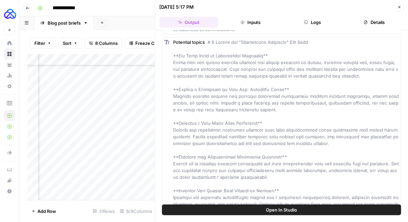
drag, startPoint x: 172, startPoint y: 116, endPoint x: 317, endPoint y: 217, distance: 176.6
click at [317, 217] on div "Hover on an element to add it as a column Add All Columns More options Target k…" at bounding box center [281, 126] width 253 height 192
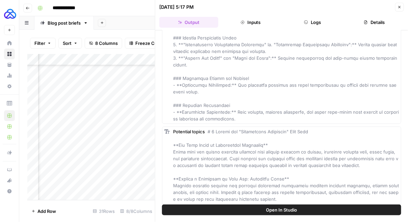
scroll to position [1360, 0]
